Goal: Contribute content: Add original content to the website for others to see

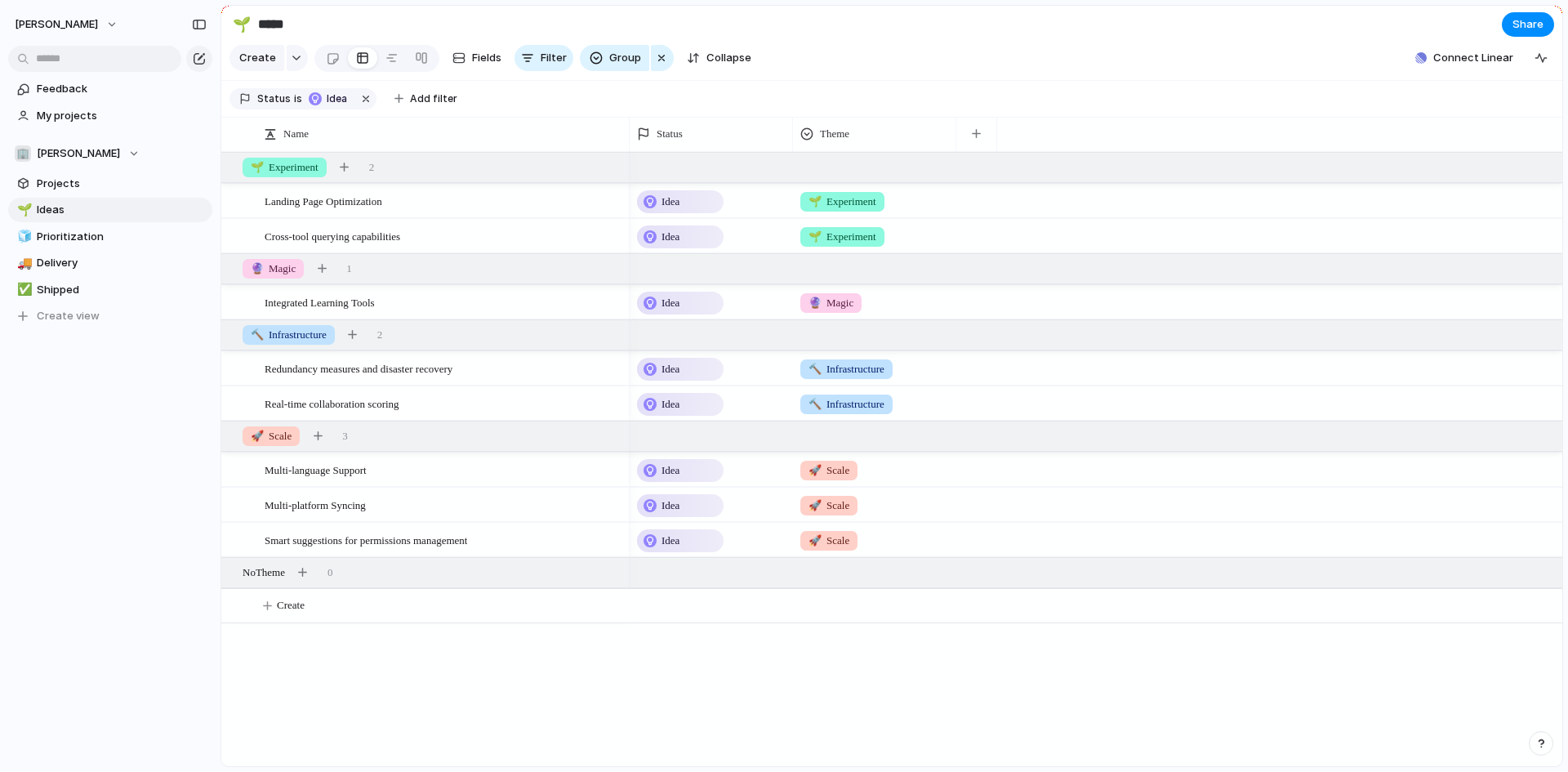
click at [88, 454] on div "Feedback My projects 🏢 [PERSON_NAME] Projects 🌱 Ideas 🧊 Prioritization 🚚 Delive…" at bounding box center [110, 230] width 220 height 460
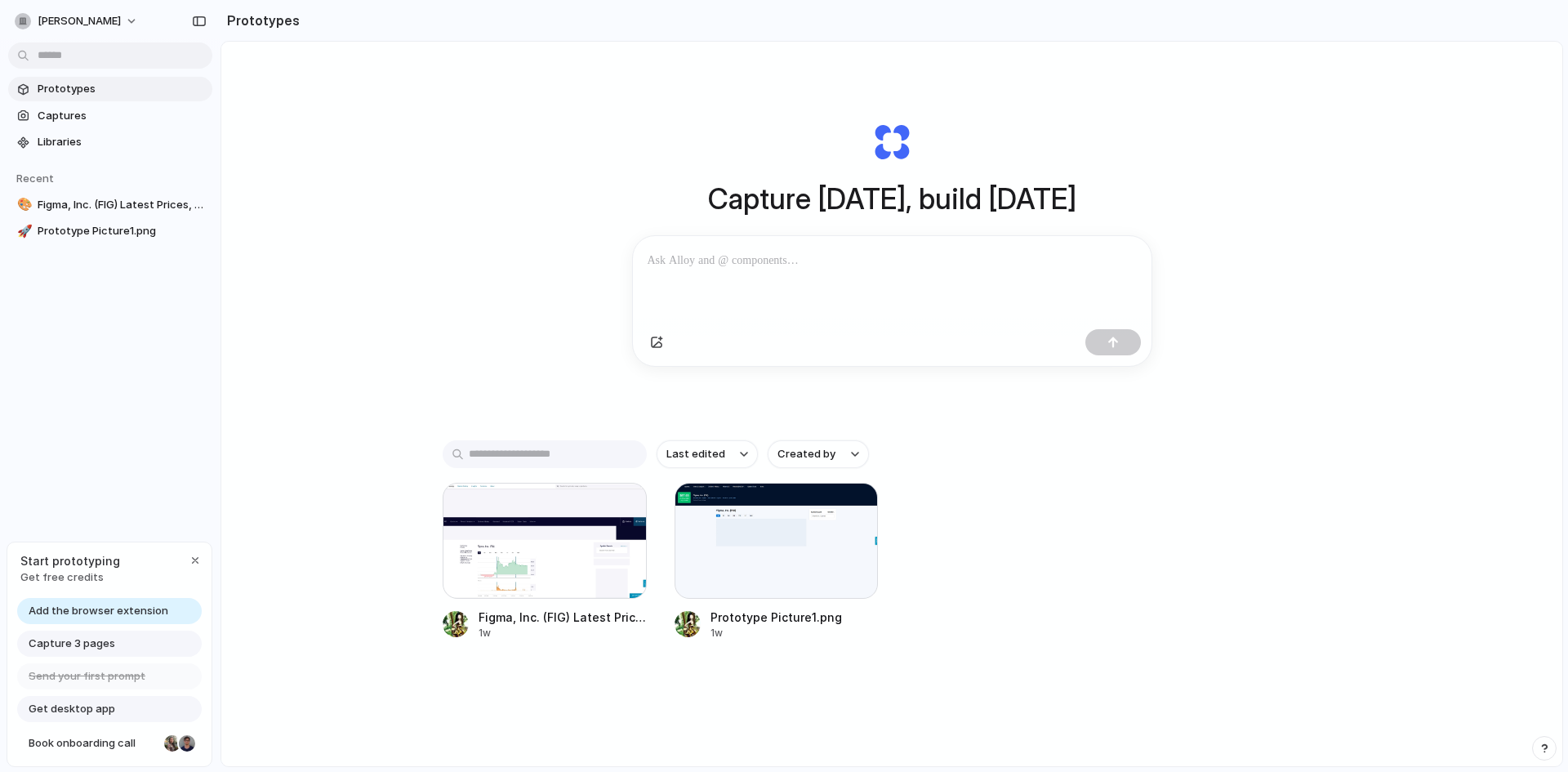
click at [727, 263] on p at bounding box center [892, 261] width 489 height 20
click at [1107, 347] on div "button" at bounding box center [1112, 342] width 12 height 12
click at [700, 270] on p at bounding box center [888, 261] width 483 height 20
click at [340, 202] on div "Capture [DATE], build [DATE] Clone web app Clone screenshot Start from existing…" at bounding box center [891, 447] width 1341 height 811
